Goal: Communication & Community: Answer question/provide support

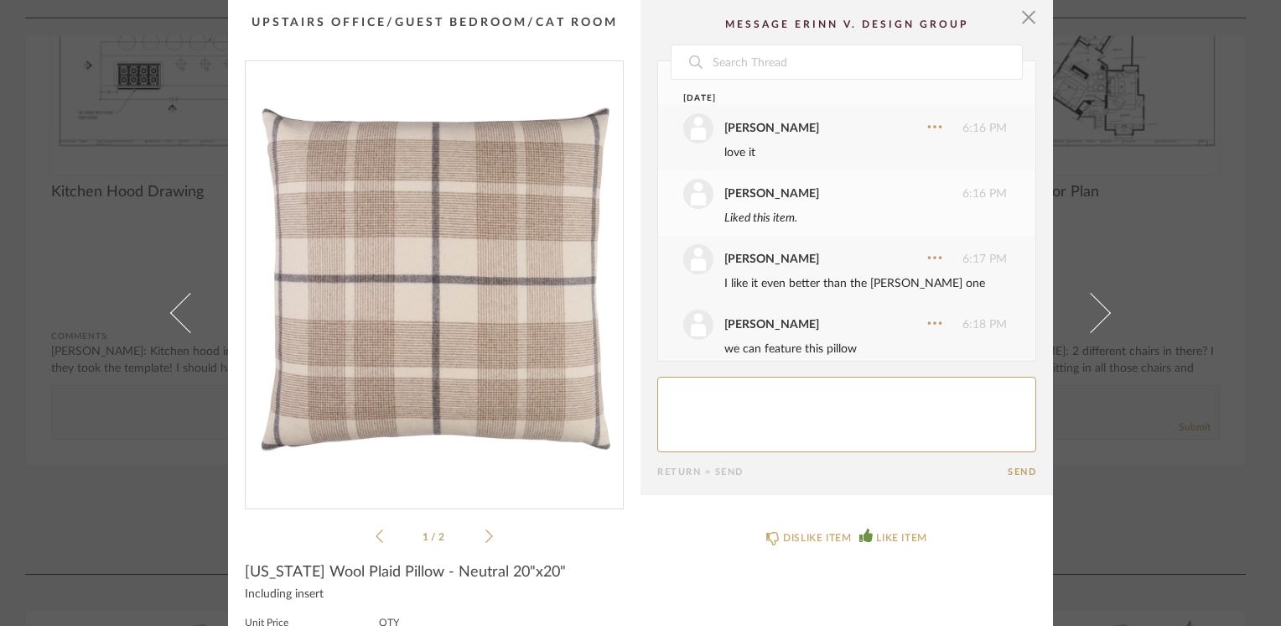
scroll to position [818, 0]
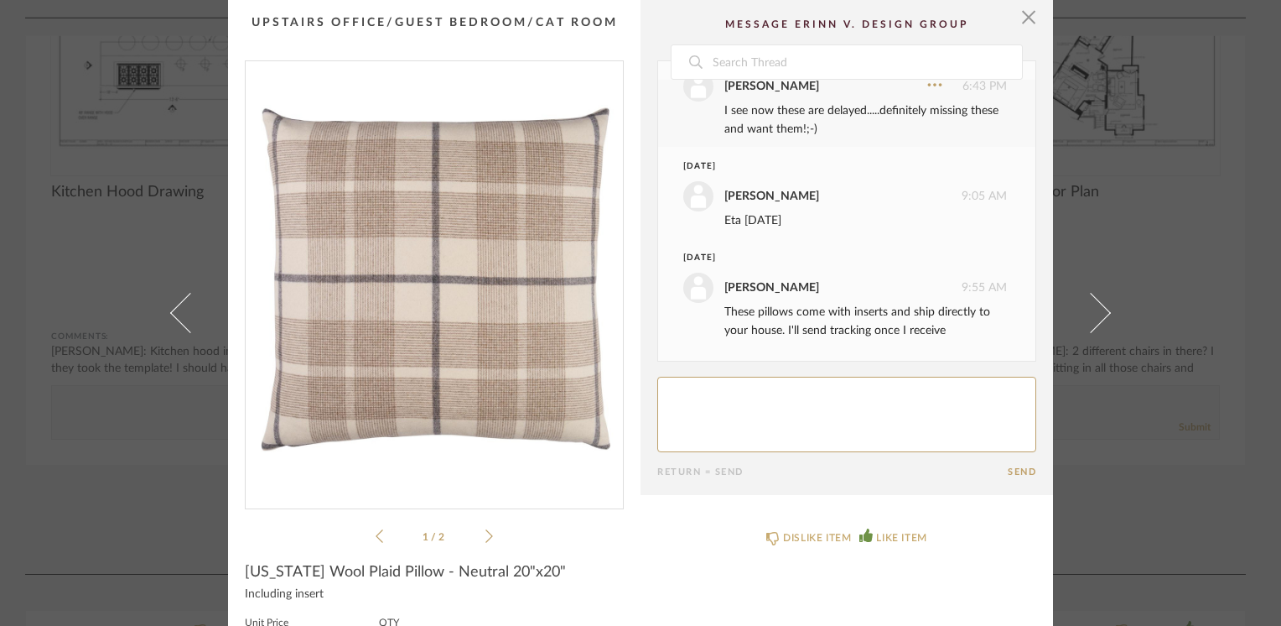
click at [728, 372] on div "Date [DATE] [PERSON_NAME] 6:16 PM love it [PERSON_NAME] 6:16 PM Liked this item…" at bounding box center [846, 268] width 379 height 417
click at [717, 393] on textarea at bounding box center [846, 413] width 379 height 75
click at [789, 394] on textarea at bounding box center [846, 413] width 379 height 75
paste textarea "h"
type textarea "rock n roll. Still due for the 10th?"
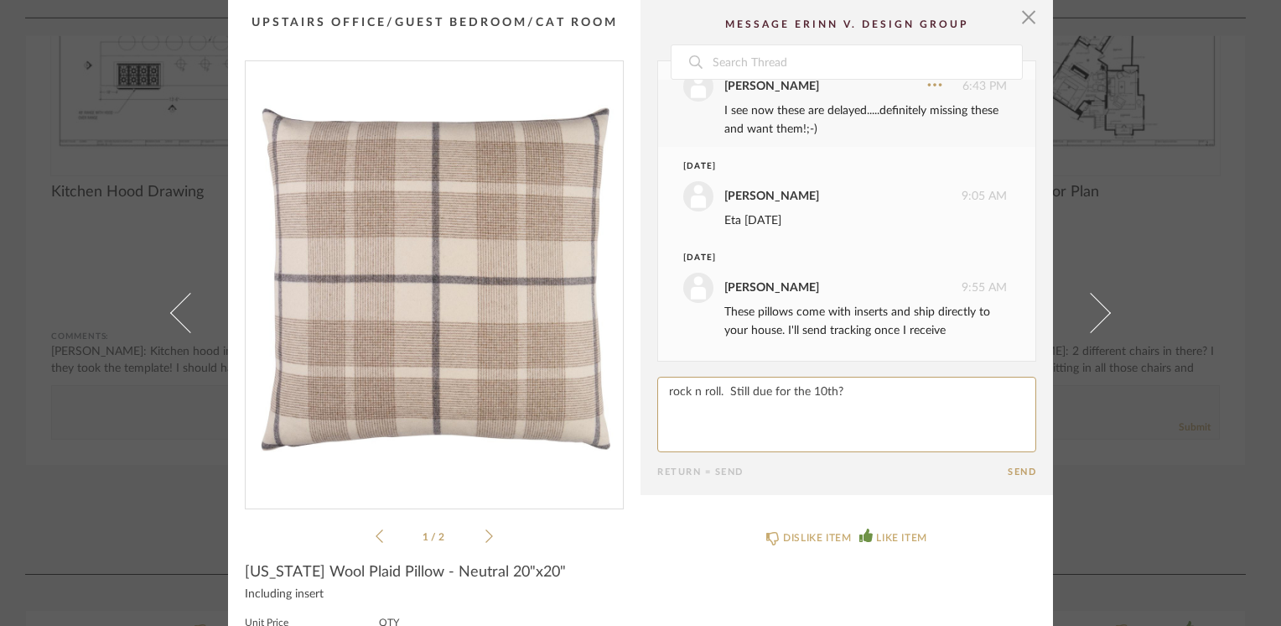
click at [1018, 467] on button "Send" at bounding box center [1022, 471] width 29 height 11
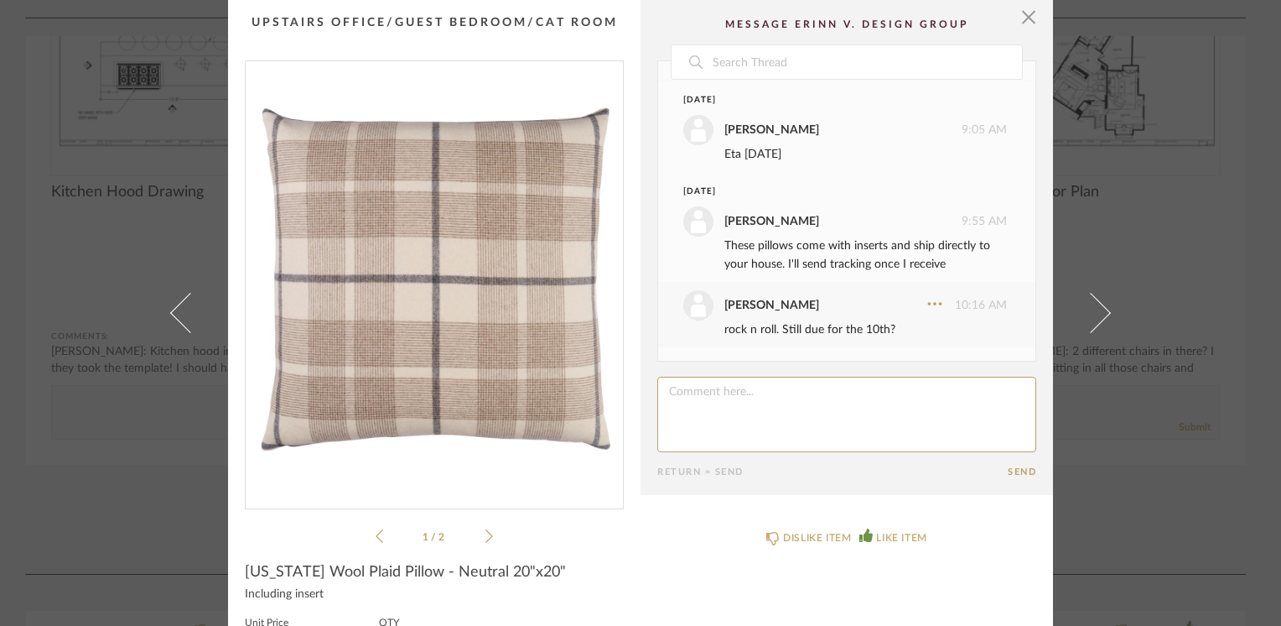
drag, startPoint x: 1015, startPoint y: 20, endPoint x: 890, endPoint y: 19, distance: 124.9
click at [1015, 20] on span "button" at bounding box center [1029, 17] width 34 height 34
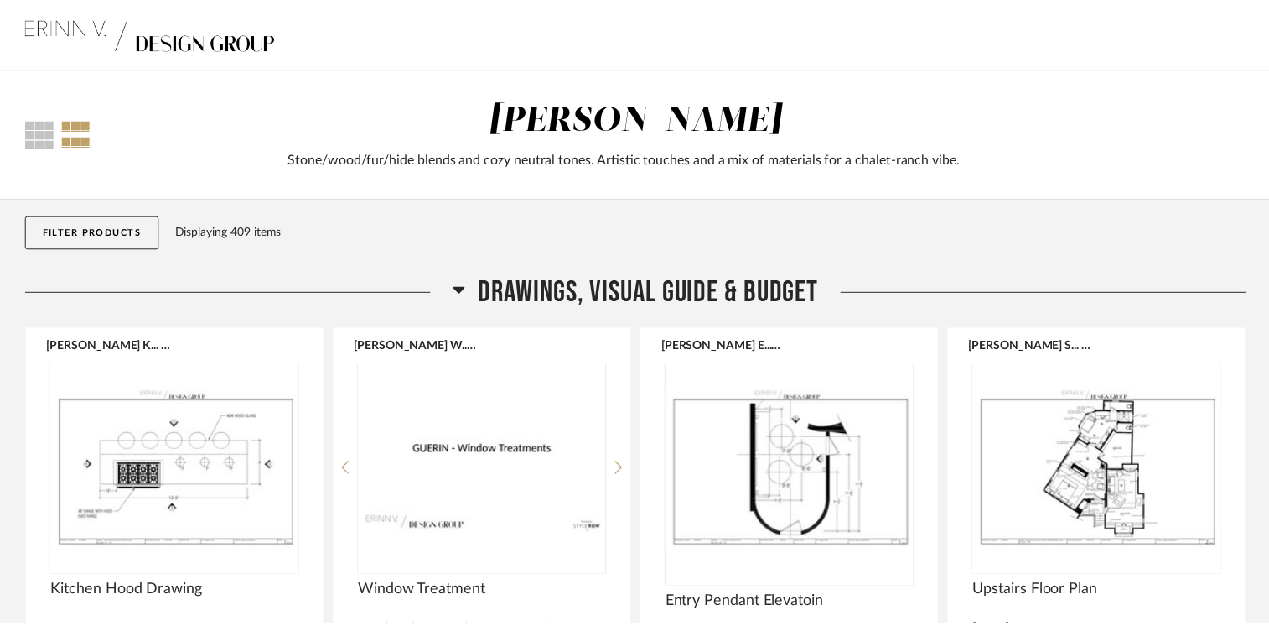
scroll to position [399, 0]
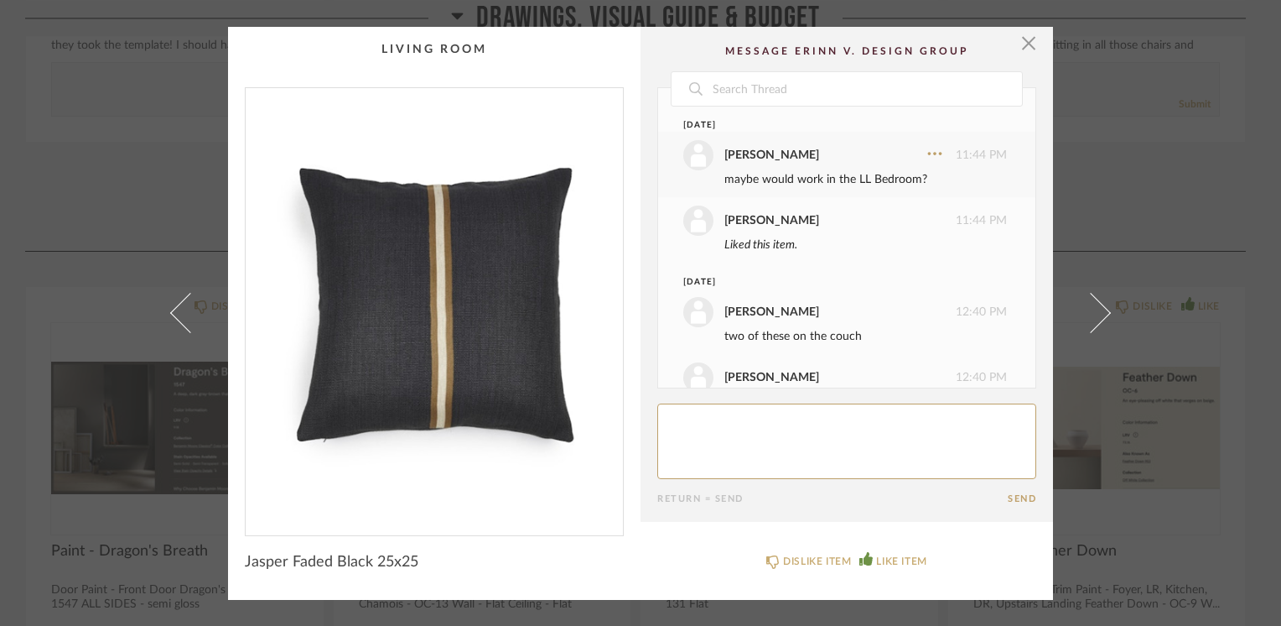
scroll to position [1003, 0]
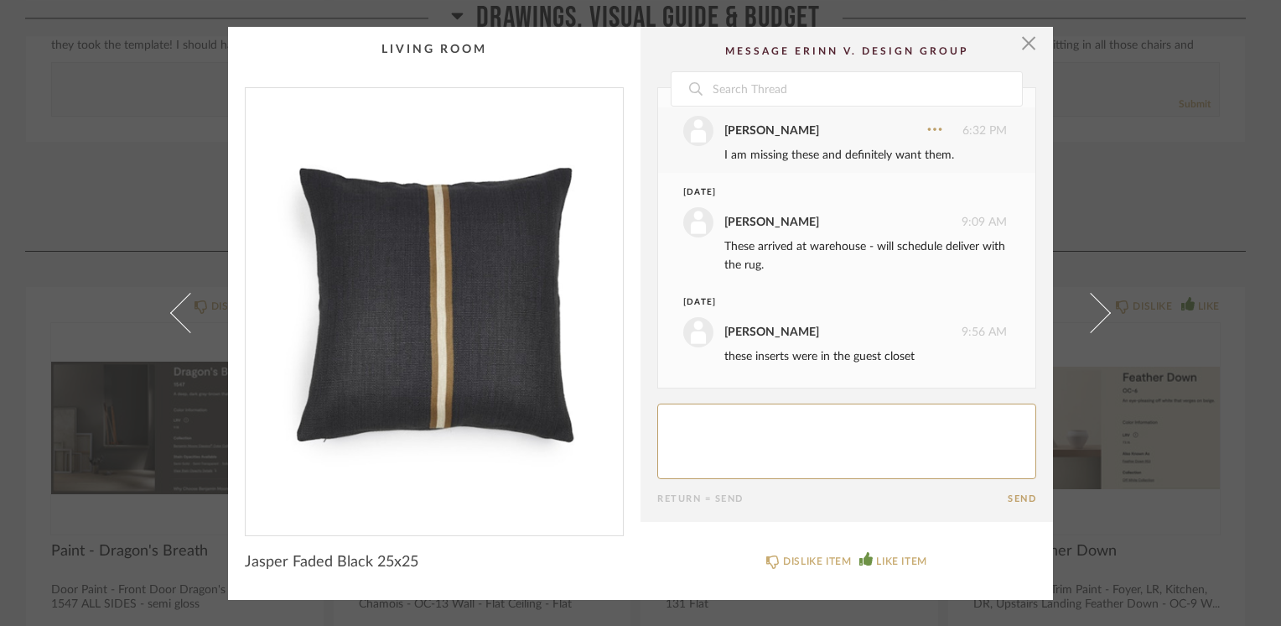
click at [719, 429] on textarea at bounding box center [846, 440] width 379 height 75
paste textarea "h"
type textarea "Ok I do have those then."
click at [1008, 495] on button "Send" at bounding box center [1022, 498] width 29 height 11
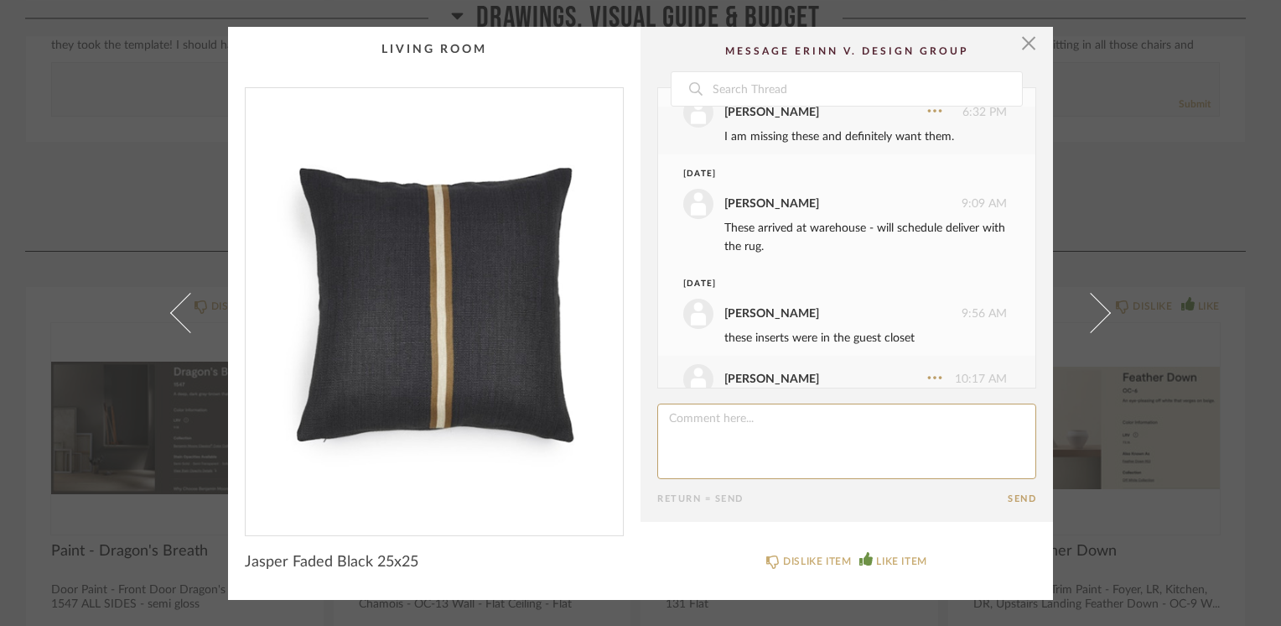
scroll to position [1067, 0]
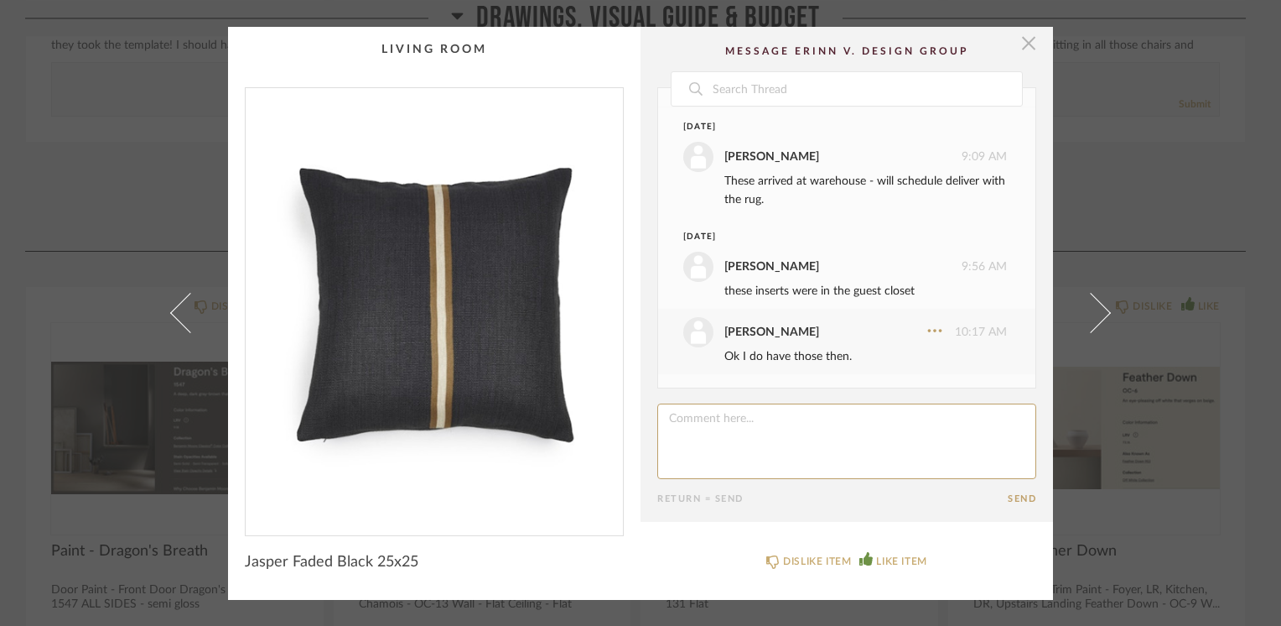
click at [1016, 44] on span "button" at bounding box center [1029, 44] width 34 height 34
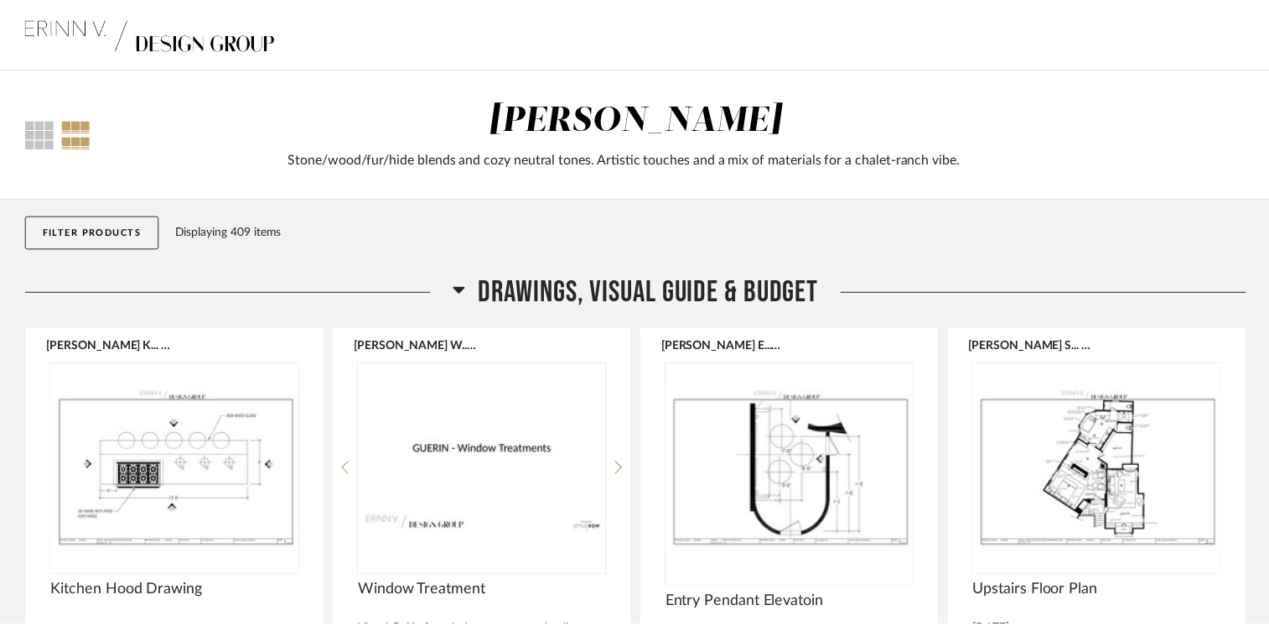
scroll to position [723, 0]
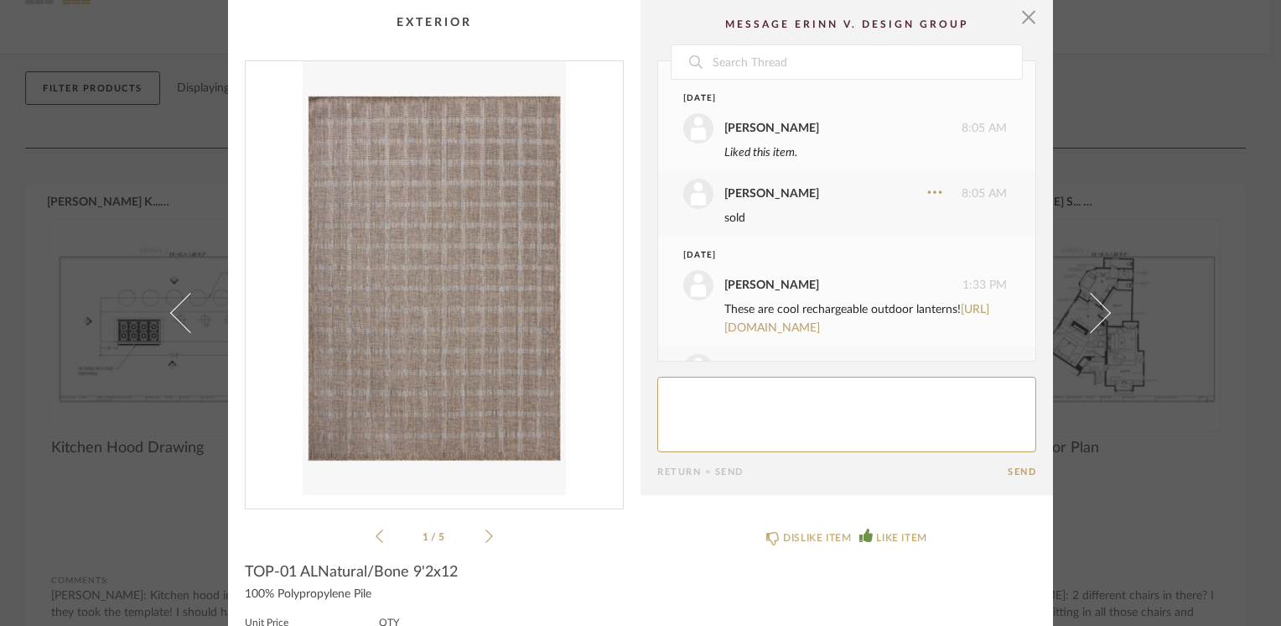
scroll to position [1033, 0]
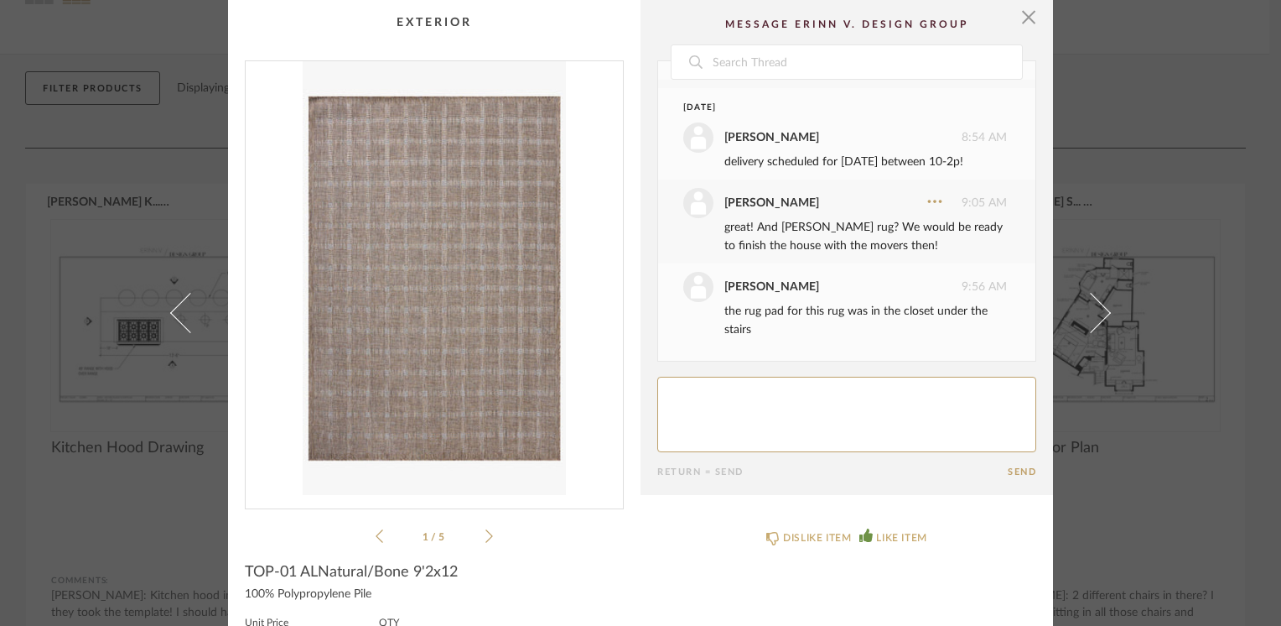
click at [709, 384] on textarea at bounding box center [846, 413] width 379 height 75
paste textarea "h"
click at [832, 310] on div "the rug pad for this rug was in the closet under the stairs" at bounding box center [865, 320] width 283 height 37
copy div "g"
paste textarea "g"
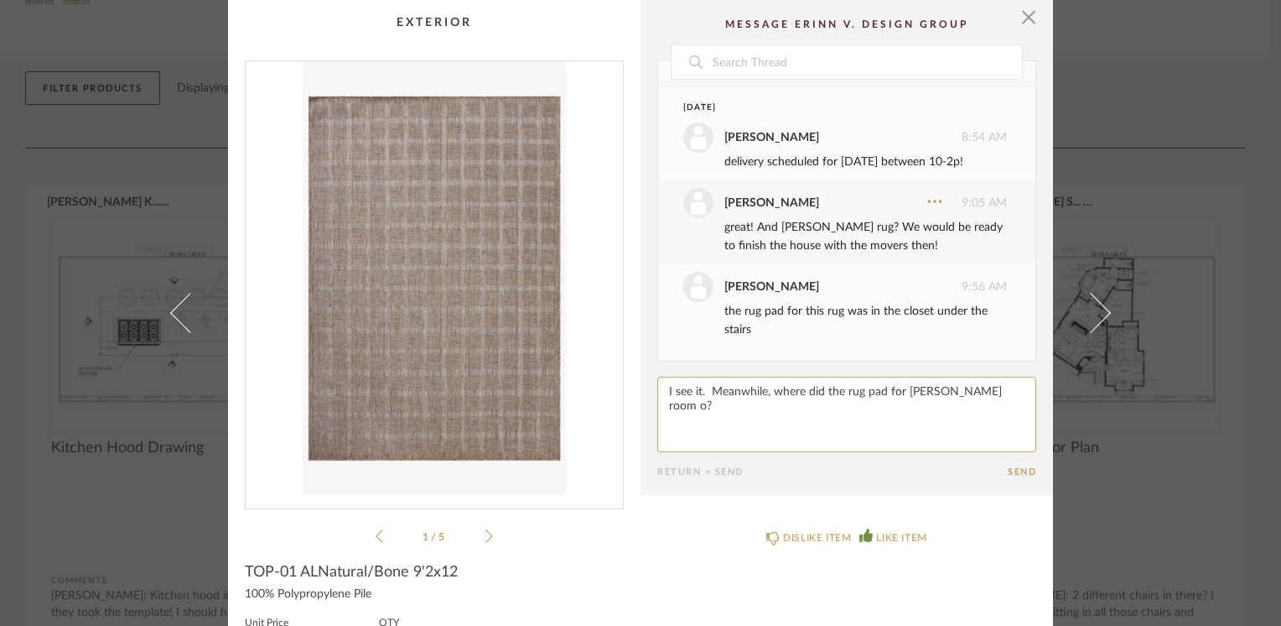
paste textarea "g"
type textarea "I see it. Meanwhile, where did the rug pad for [PERSON_NAME] room go?"
click at [1008, 473] on button "Send" at bounding box center [1022, 471] width 29 height 11
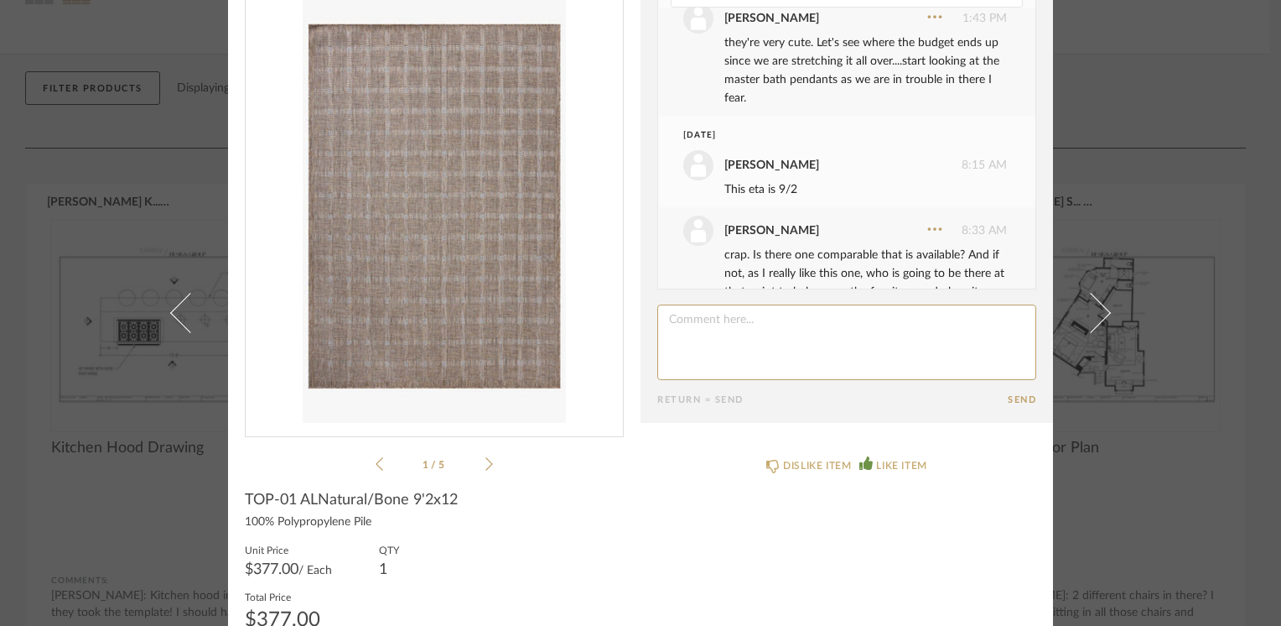
scroll to position [0, 0]
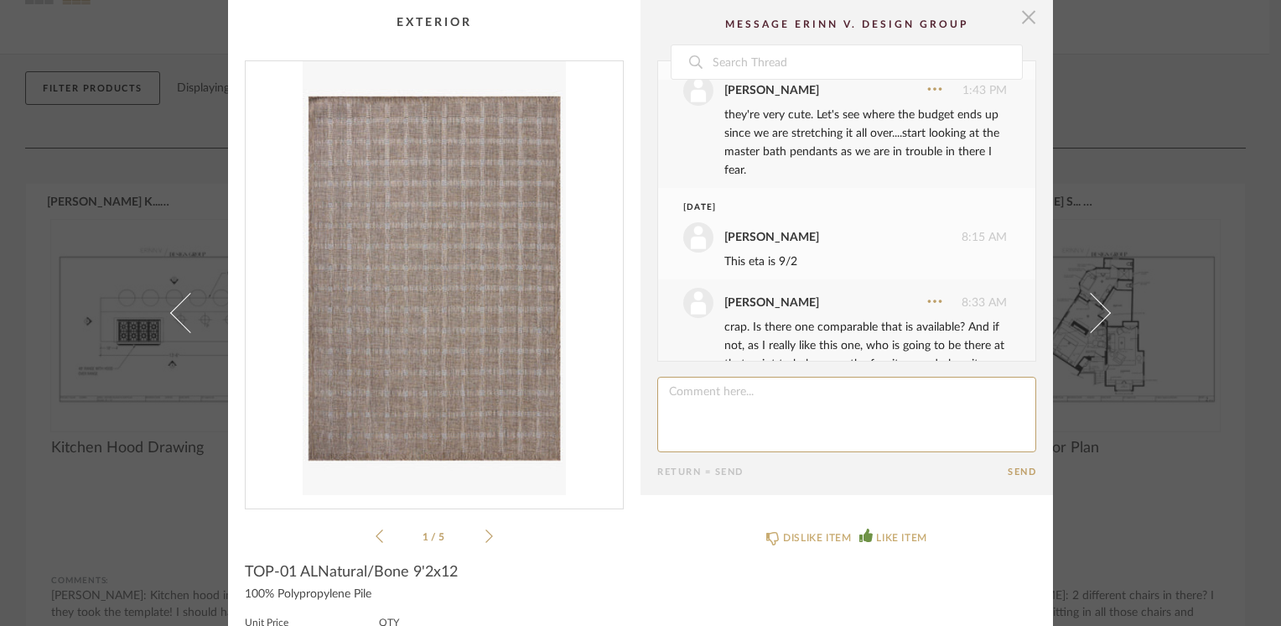
click at [1030, 29] on span "button" at bounding box center [1029, 17] width 34 height 34
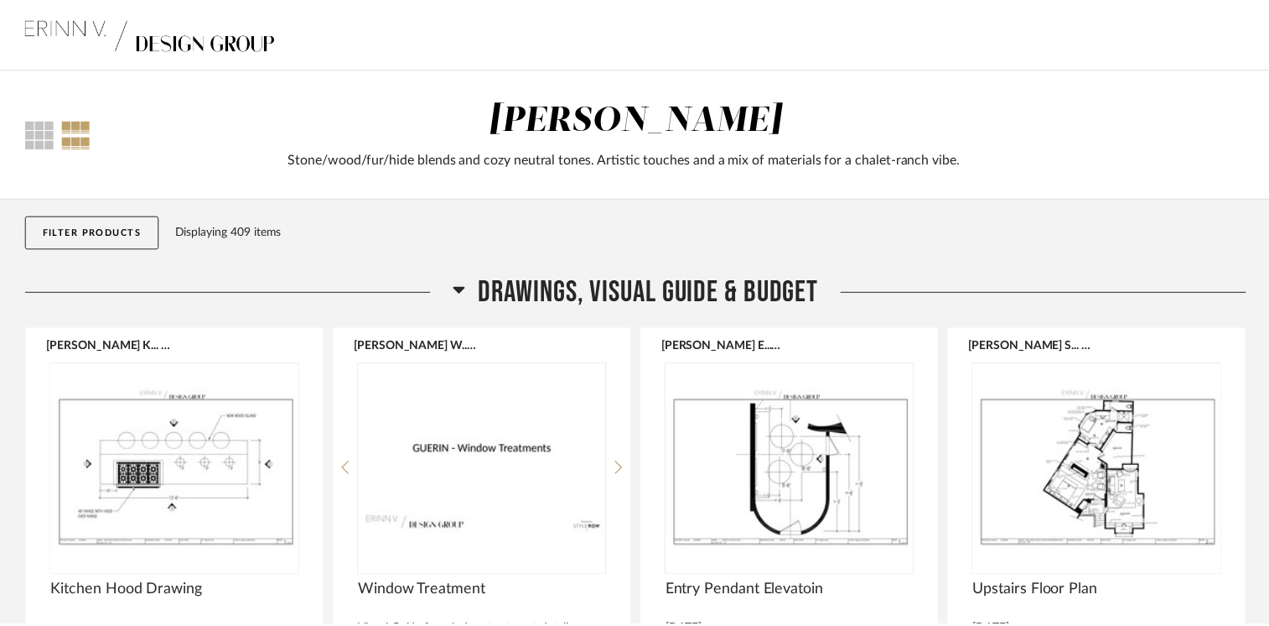
scroll to position [144, 0]
